Goal: Task Accomplishment & Management: Manage account settings

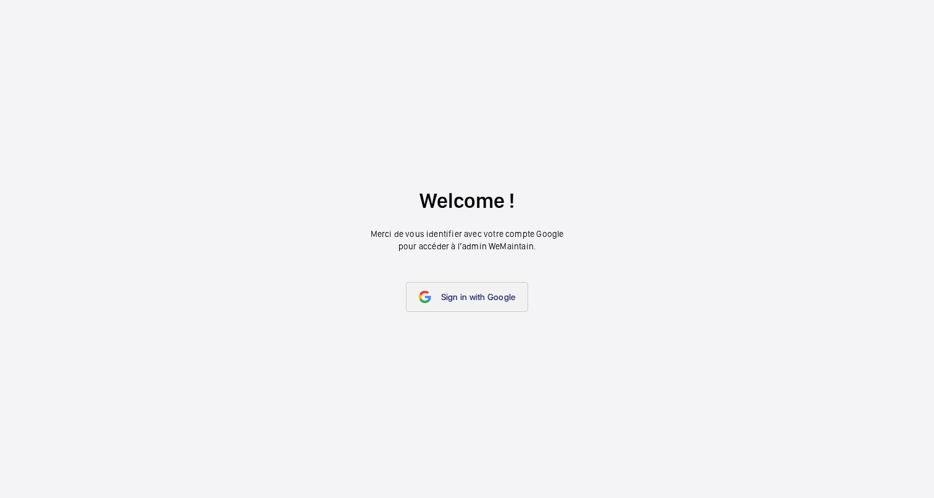
click at [472, 296] on span "Sign in with Google" at bounding box center [478, 297] width 75 height 10
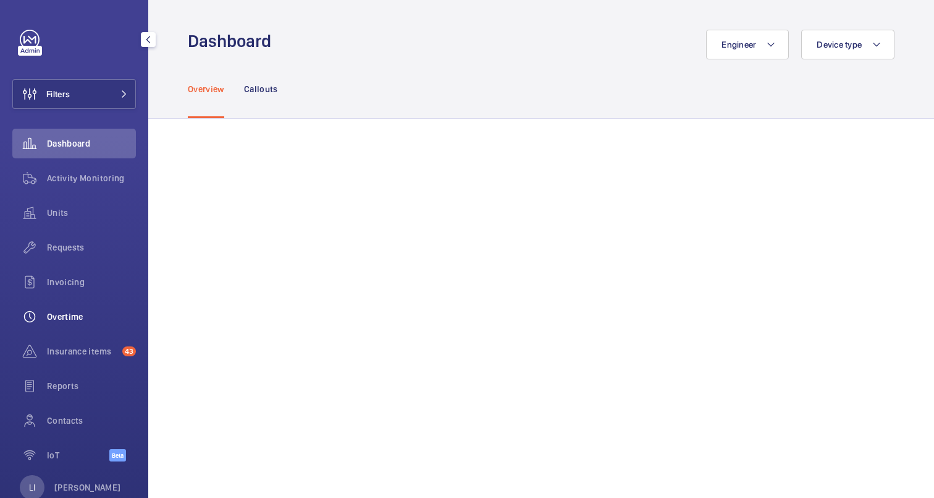
click at [61, 323] on div "Overtime" at bounding box center [74, 317] width 124 height 30
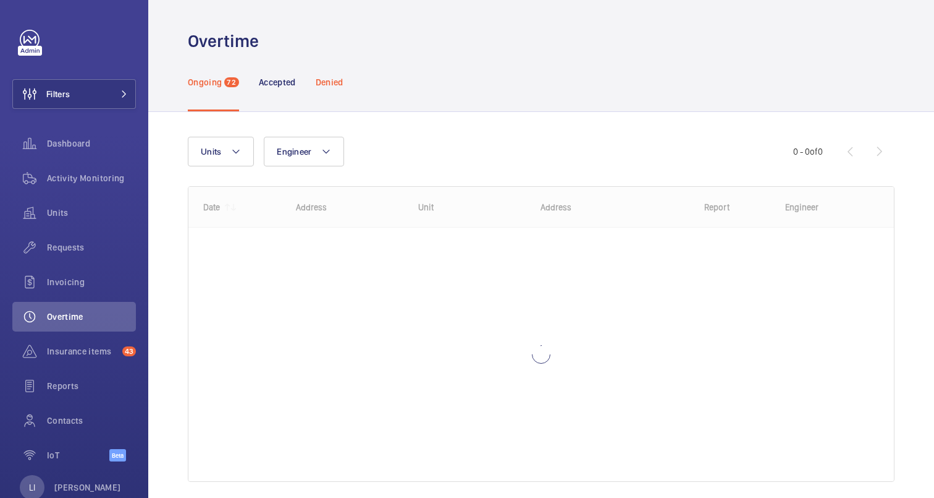
click at [341, 78] on p "Denied" at bounding box center [330, 82] width 28 height 12
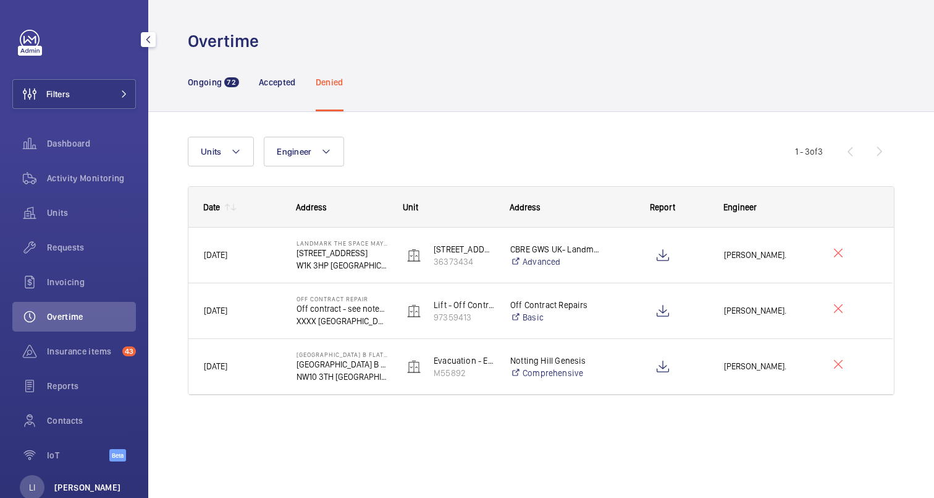
click at [86, 486] on p "[PERSON_NAME]" at bounding box center [87, 487] width 67 height 12
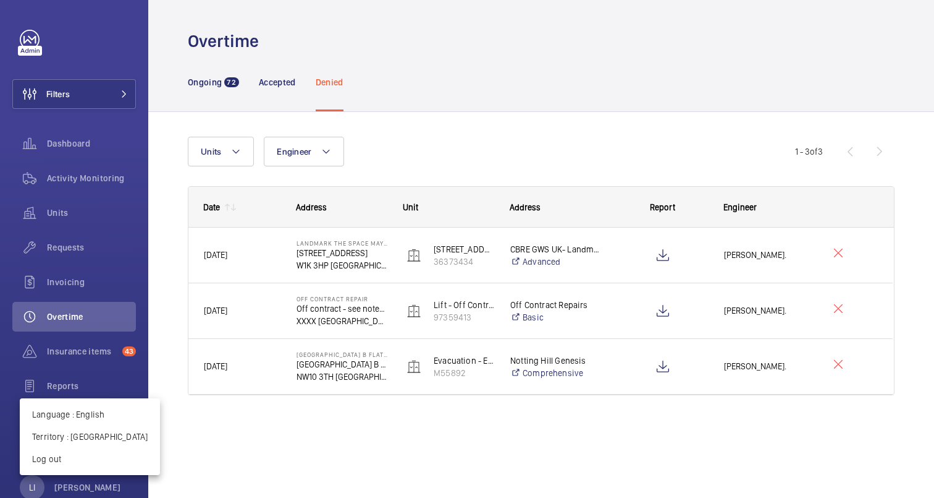
click at [434, 74] on div at bounding box center [467, 249] width 934 height 498
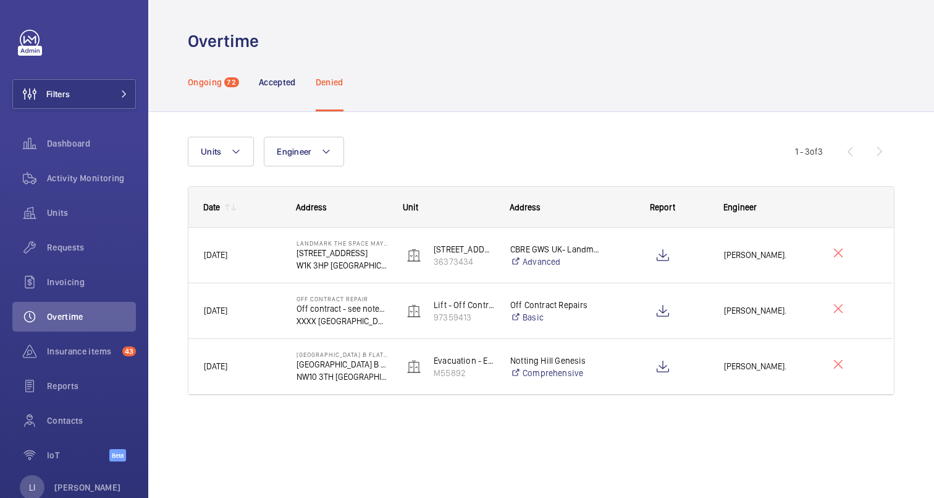
click at [217, 85] on p "Ongoing" at bounding box center [205, 82] width 34 height 12
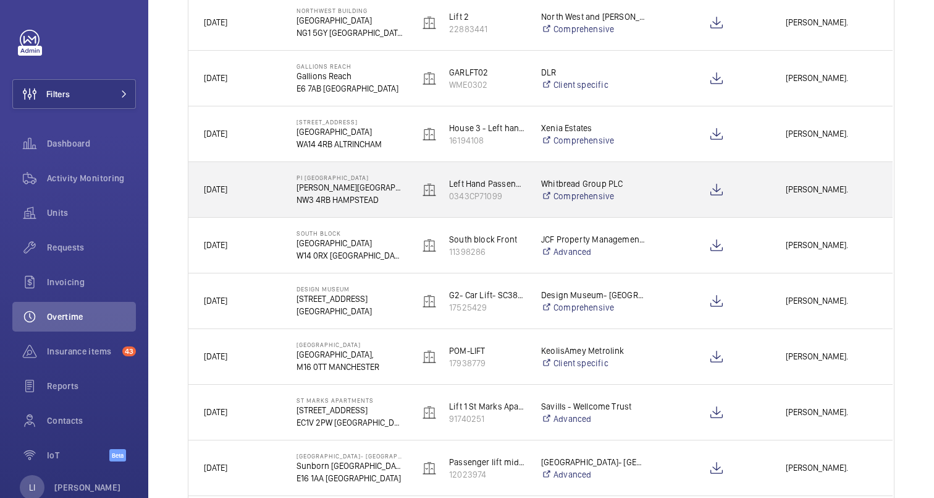
scroll to position [908, 0]
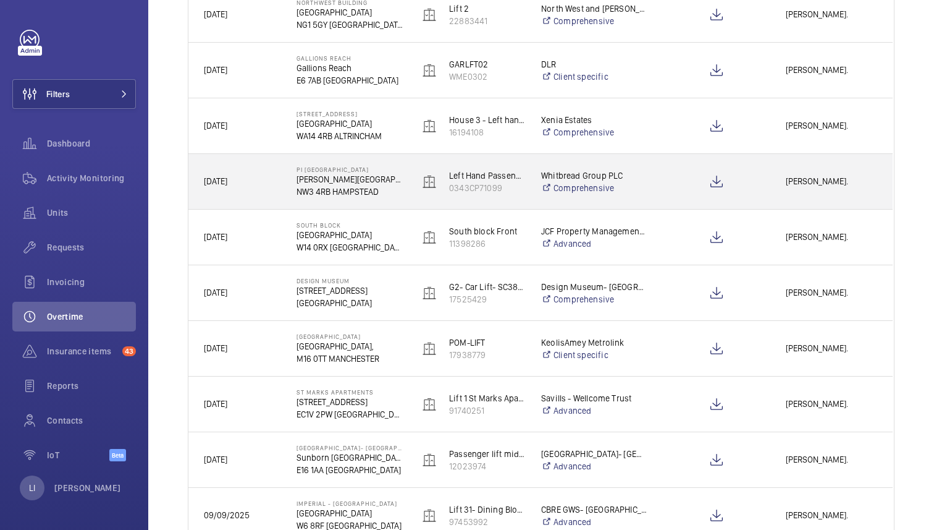
click at [676, 182] on div at bounding box center [717, 181] width 106 height 31
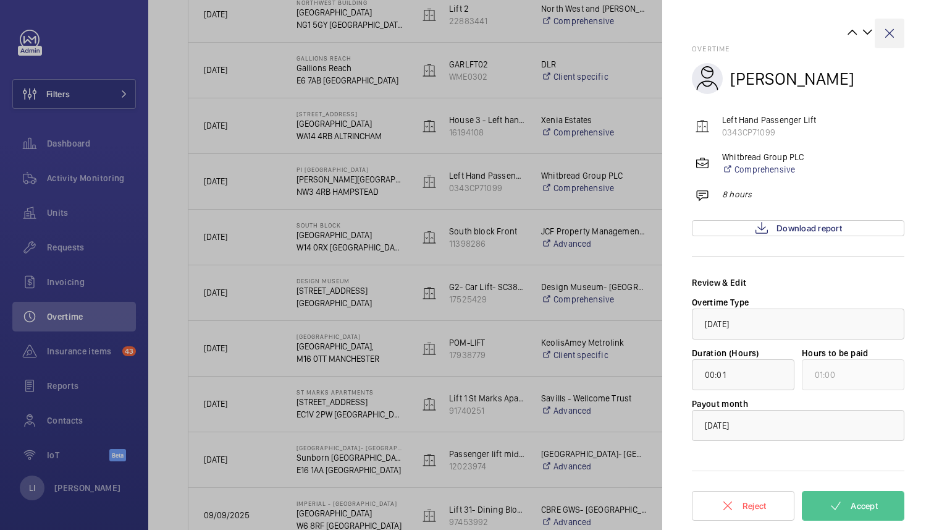
click at [886, 32] on wm-front-icon-button at bounding box center [890, 34] width 30 height 30
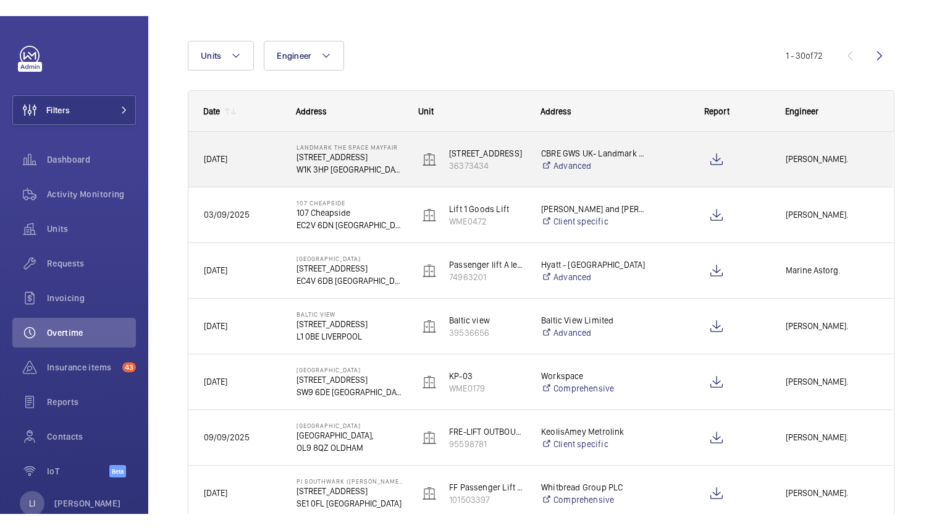
scroll to position [114, 0]
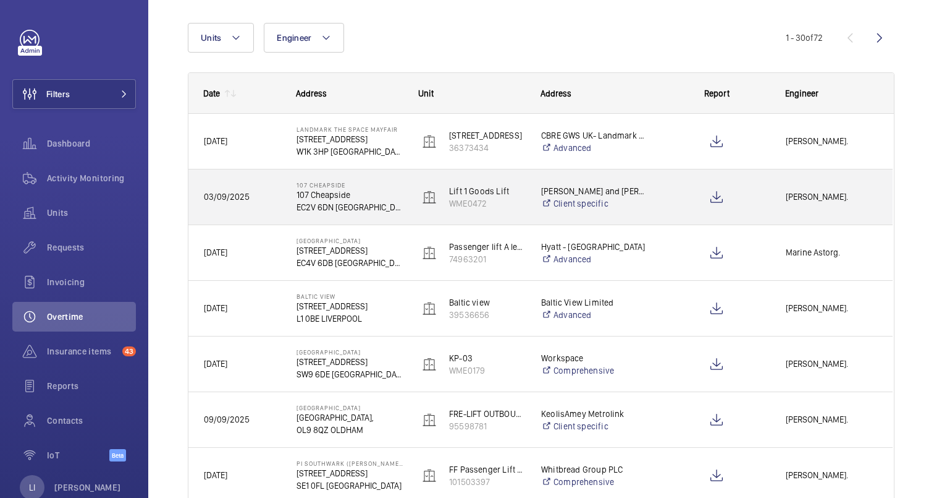
click at [374, 181] on p "107 Cheapside" at bounding box center [350, 184] width 106 height 7
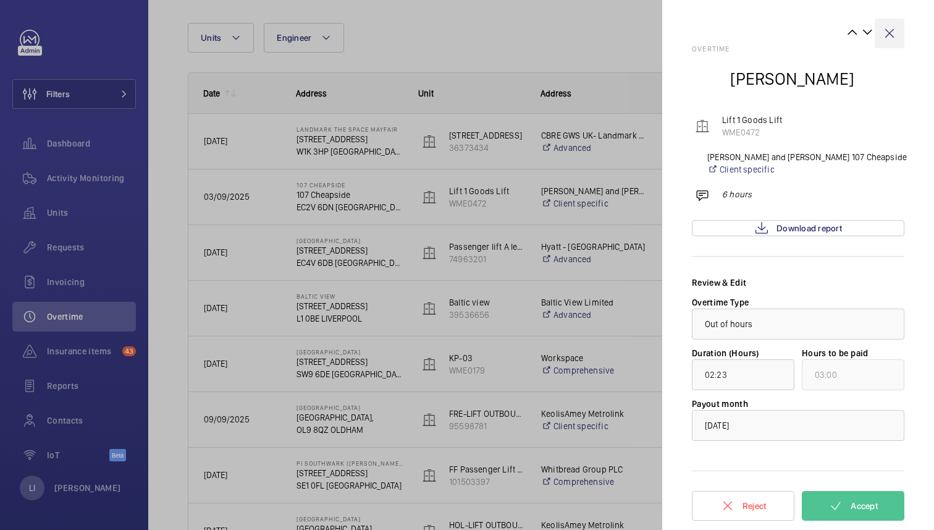
click at [891, 27] on wm-front-icon-button at bounding box center [890, 34] width 30 height 30
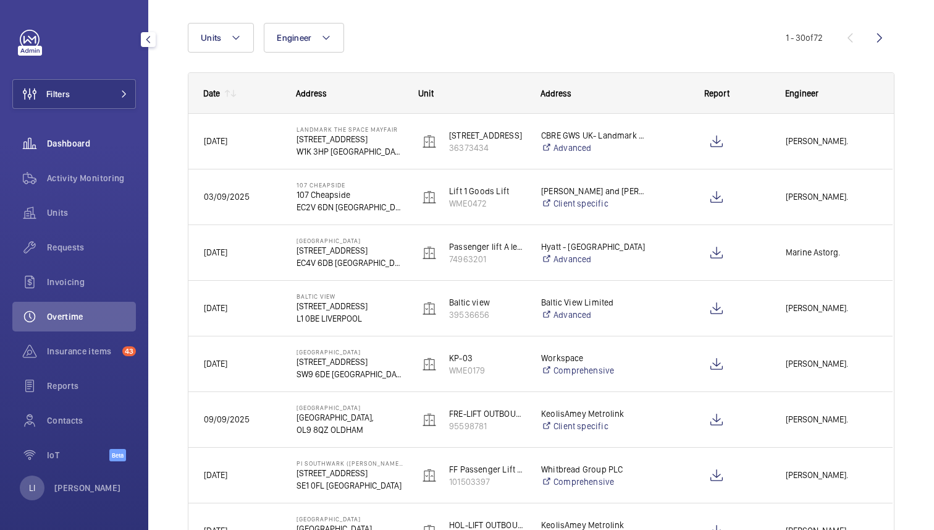
click at [82, 144] on span "Dashboard" at bounding box center [91, 143] width 89 height 12
